Goal: Navigation & Orientation: Understand site structure

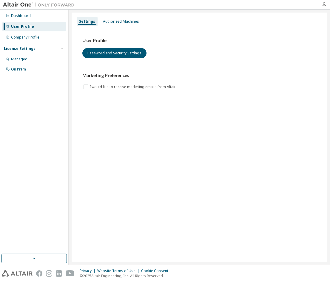
click at [322, 3] on icon "button" at bounding box center [324, 4] width 5 height 5
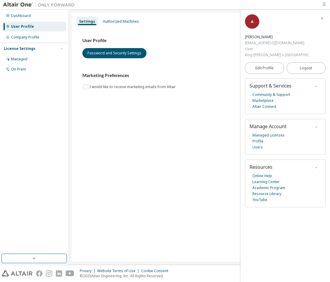
drag, startPoint x: 315, startPoint y: 56, endPoint x: 243, endPoint y: 56, distance: 71.7
click at [243, 56] on div "A Amaret Meepan [EMAIL_ADDRESS][DOMAIN_NAME] User King [PERSON_NAME]'s [GEOGRAP…" at bounding box center [286, 146] width 90 height 272
copy div "King [PERSON_NAME]'s [GEOGRAPHIC_DATA]"
click at [111, 162] on div "Settings Authorized Machines User Profile Password and Security Settings Market…" at bounding box center [200, 137] width 256 height 249
click at [324, 18] on span "button" at bounding box center [322, 18] width 6 height 10
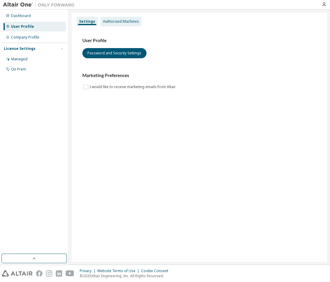
click at [115, 22] on div "Authorized Machines" at bounding box center [121, 21] width 36 height 5
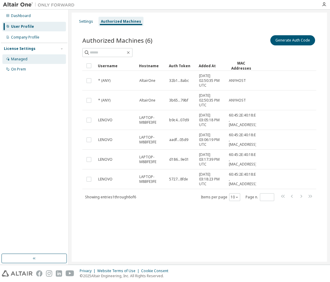
click at [47, 59] on div "Managed" at bounding box center [34, 59] width 64 height 10
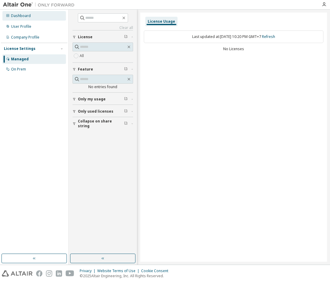
click at [28, 15] on div "Dashboard" at bounding box center [21, 15] width 20 height 5
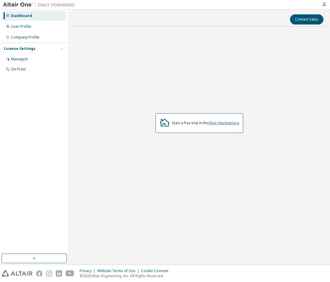
click at [227, 125] on link "Altair Marketplace" at bounding box center [223, 122] width 31 height 5
